Goal: Information Seeking & Learning: Check status

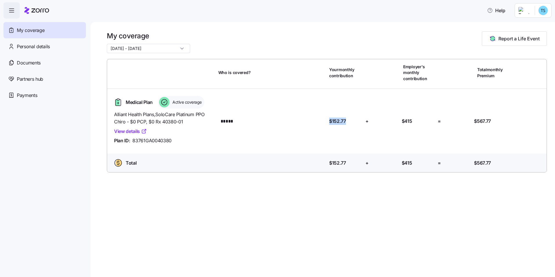
drag, startPoint x: 327, startPoint y: 118, endPoint x: 350, endPoint y: 116, distance: 23.3
click at [350, 116] on div "Your contribution: $152.77" at bounding box center [345, 121] width 36 height 12
drag, startPoint x: 350, startPoint y: 116, endPoint x: 421, endPoint y: 121, distance: 71.3
click at [421, 121] on div "Medical Plan Active coverage Alliant Health Plans , SoloCare Platinum PPO Chiro…" at bounding box center [326, 120] width 435 height 55
drag, startPoint x: 421, startPoint y: 121, endPoint x: 504, endPoint y: 116, distance: 83.1
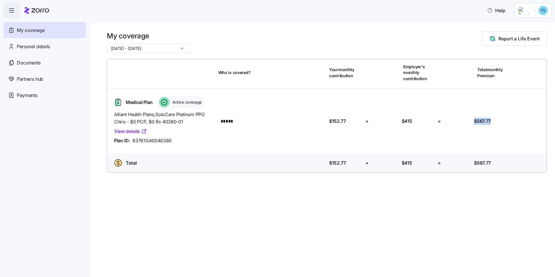
click at [504, 116] on div "Medical Plan Active coverage Alliant Health Plans , SoloCare Platinum PPO Chiro…" at bounding box center [326, 120] width 435 height 55
drag, startPoint x: 504, startPoint y: 116, endPoint x: 504, endPoint y: 128, distance: 12.2
click at [504, 128] on div "Medical Plan Active coverage Alliant Health Plans , SoloCare Platinum PPO Chiro…" at bounding box center [326, 120] width 435 height 55
click at [523, 12] on html "Help My coverage Personal details Documents Partners hub Payments My coverage […" at bounding box center [277, 136] width 555 height 273
click at [527, 26] on div "My settings" at bounding box center [531, 26] width 30 height 6
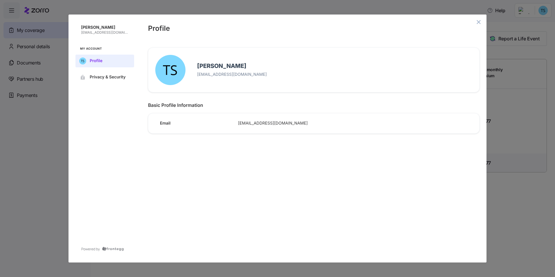
drag, startPoint x: 215, startPoint y: 66, endPoint x: 191, endPoint y: 67, distance: 23.3
click at [191, 67] on div "Tehya Stanley [EMAIL_ADDRESS][DOMAIN_NAME]" at bounding box center [331, 69] width 287 height 19
click at [476, 17] on div "Profile" at bounding box center [313, 28] width 345 height 26
drag, startPoint x: 476, startPoint y: 21, endPoint x: 479, endPoint y: 21, distance: 3.5
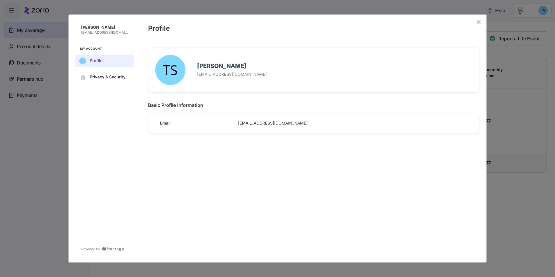
click at [476, 21] on button "close admin-box" at bounding box center [478, 22] width 8 height 8
